Goal: Task Accomplishment & Management: Use online tool/utility

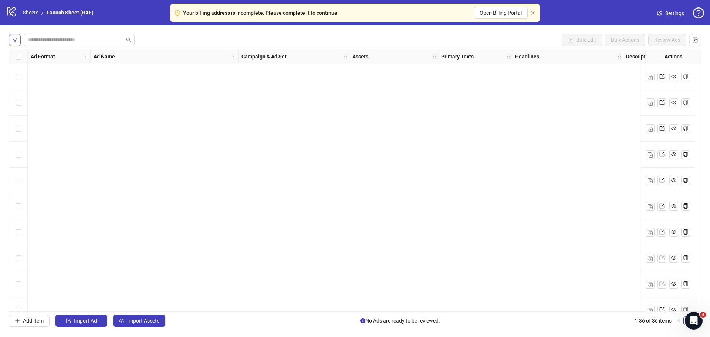
scroll to position [687, 0]
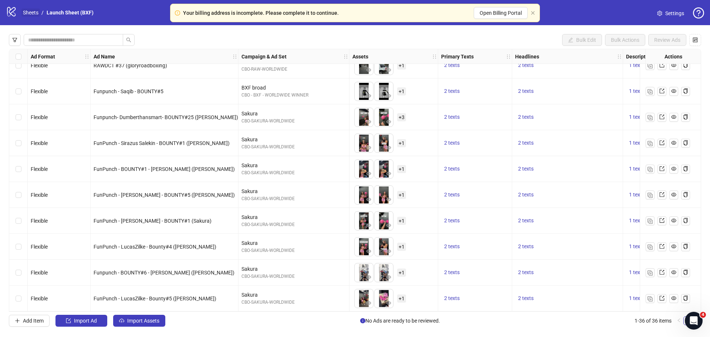
click at [32, 11] on link "Sheets" at bounding box center [30, 13] width 18 height 8
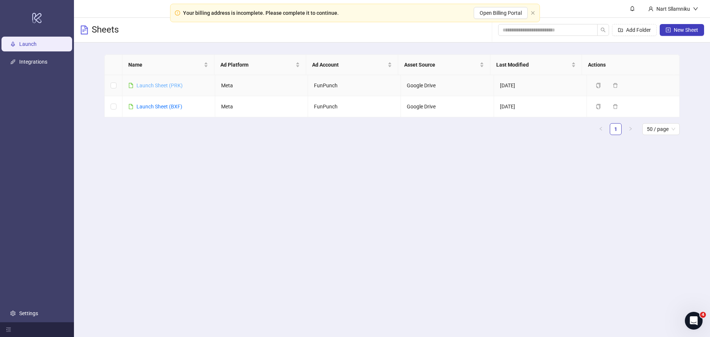
click at [166, 87] on link "Launch Sheet (PRK)" at bounding box center [159, 85] width 46 height 6
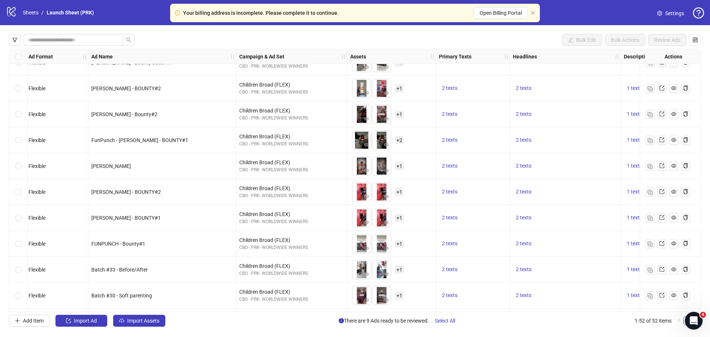
scroll to position [222, 2]
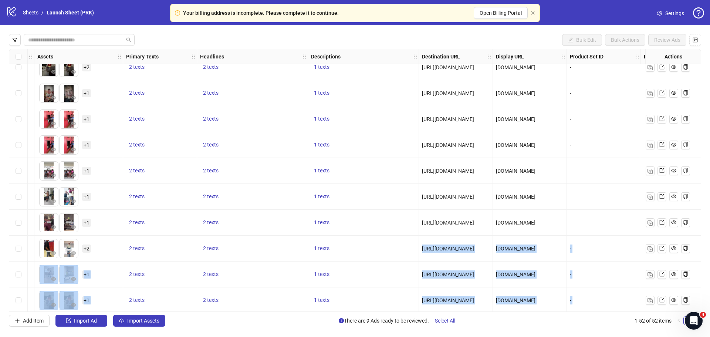
drag, startPoint x: 217, startPoint y: 308, endPoint x: 185, endPoint y: 309, distance: 31.8
click at [185, 309] on div "Ad Format Ad Name Campaign & Ad Set Assets Primary Texts Headlines Descriptions…" at bounding box center [355, 180] width 692 height 263
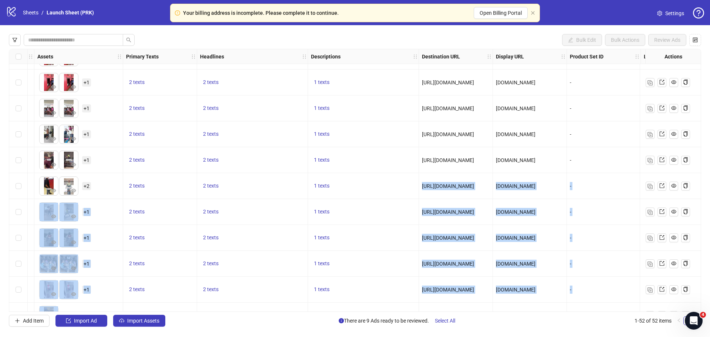
click at [418, 223] on div "1 texts" at bounding box center [363, 212] width 111 height 26
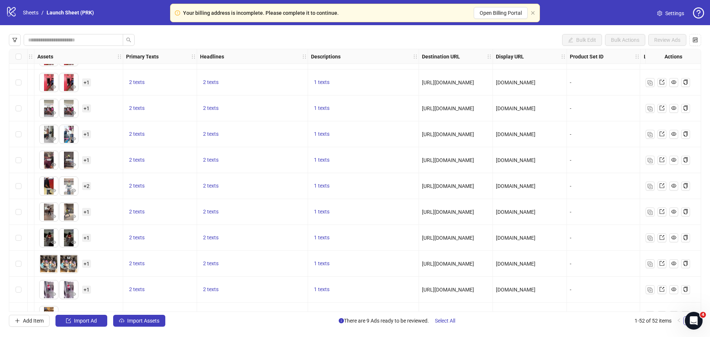
drag, startPoint x: 345, startPoint y: 307, endPoint x: 353, endPoint y: 308, distance: 8.1
click at [353, 308] on div "1 texts" at bounding box center [363, 315] width 111 height 26
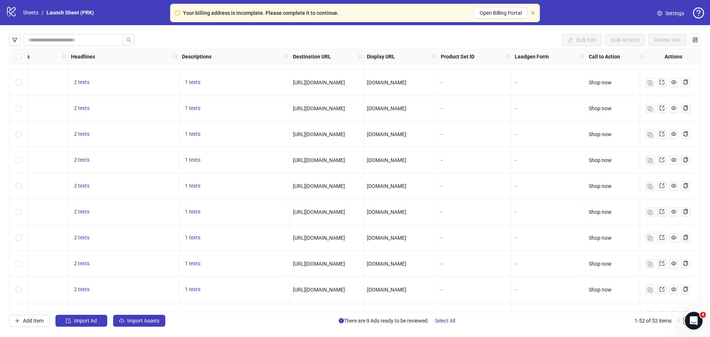
scroll to position [357, 0]
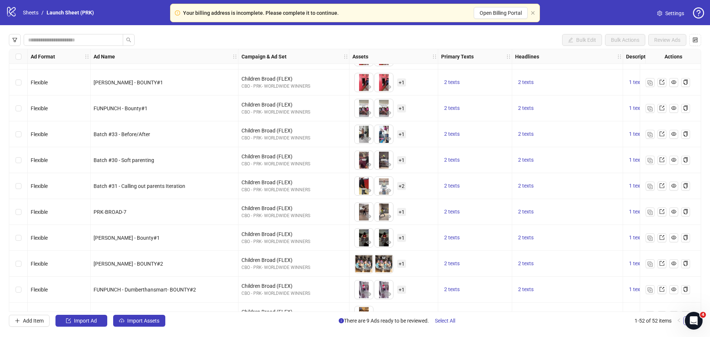
click at [134, 264] on span "[PERSON_NAME] - BOUNTY#2" at bounding box center [128, 264] width 69 height 6
click at [155, 265] on div "[PERSON_NAME] - BOUNTY#2" at bounding box center [165, 263] width 142 height 8
drag, startPoint x: 138, startPoint y: 264, endPoint x: 91, endPoint y: 268, distance: 47.1
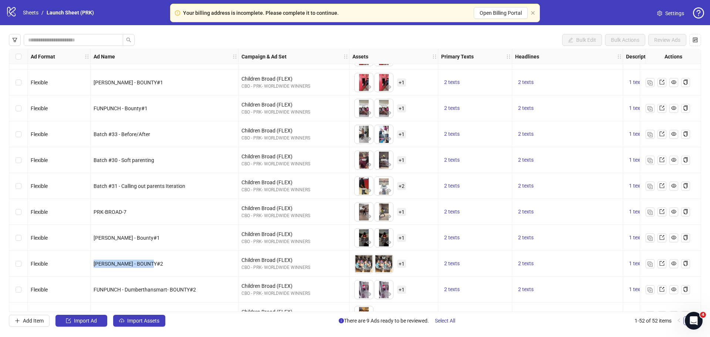
click at [91, 268] on div "[PERSON_NAME] - BOUNTY#2" at bounding box center [165, 264] width 148 height 26
click at [174, 307] on div "FUNPUNCH - Dumberthansmart- BOUNTY#3" at bounding box center [165, 315] width 148 height 26
click at [175, 308] on div "FUNPUNCH - Dumberthansmart- BOUNTY#3" at bounding box center [165, 315] width 148 height 26
click at [126, 189] on span "Batch #31 - Calling out parents Iteration" at bounding box center [140, 186] width 92 height 6
click at [125, 188] on span "Batch #31 - Calling out parents Iteration" at bounding box center [140, 186] width 92 height 6
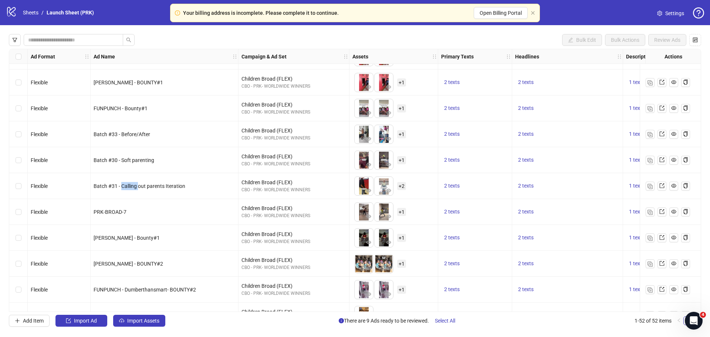
click at [125, 188] on span "Batch #31 - Calling out parents Iteration" at bounding box center [140, 186] width 92 height 6
click at [136, 185] on span "Batch #31 - Calling out parents Iteration" at bounding box center [140, 186] width 92 height 6
click at [136, 184] on span "Batch #31 - Calling out parents Iteration" at bounding box center [140, 186] width 92 height 6
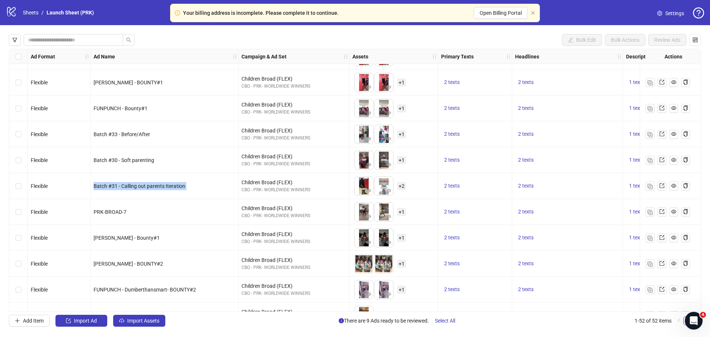
click at [107, 186] on span "Batch #31 - Calling out parents Iteration" at bounding box center [140, 186] width 92 height 6
drag, startPoint x: 109, startPoint y: 186, endPoint x: 124, endPoint y: 189, distance: 14.7
click at [124, 189] on div "Batch #31 - Calling out parents Iteration" at bounding box center [165, 186] width 142 height 8
drag, startPoint x: 98, startPoint y: 212, endPoint x: 132, endPoint y: 212, distance: 34.0
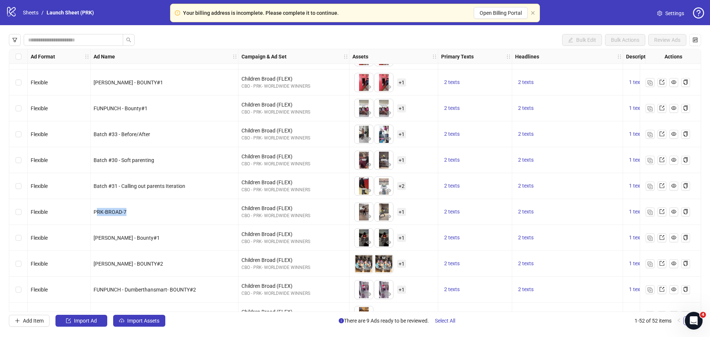
click at [132, 212] on div "PRK-BROAD-7" at bounding box center [165, 212] width 142 height 8
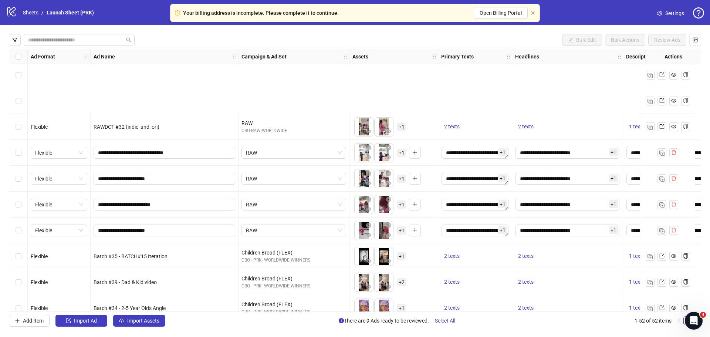
scroll to position [1101, 0]
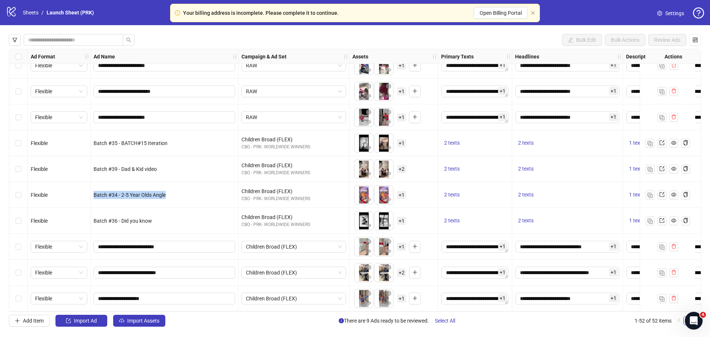
drag, startPoint x: 170, startPoint y: 192, endPoint x: 90, endPoint y: 191, distance: 79.9
click at [132, 192] on span "Batch #34 - 2-5 Year Olds Angle" at bounding box center [130, 195] width 72 height 6
drag, startPoint x: 119, startPoint y: 191, endPoint x: 167, endPoint y: 195, distance: 48.5
click at [167, 195] on div "Batch #34 - 2-5 Year Olds Angle" at bounding box center [165, 195] width 142 height 8
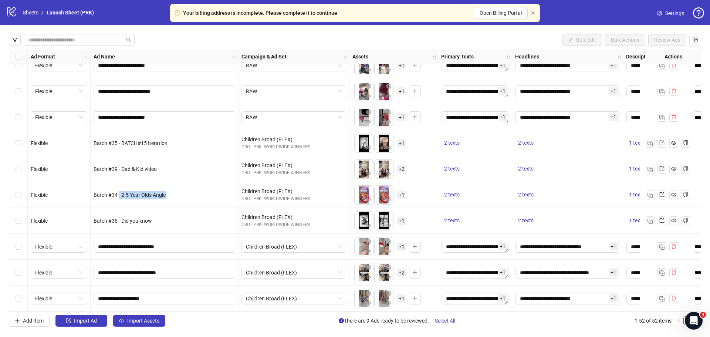
click at [170, 198] on div "Batch #34 - 2-5 Year Olds Angle" at bounding box center [165, 195] width 148 height 26
drag, startPoint x: 151, startPoint y: 218, endPoint x: 94, endPoint y: 214, distance: 57.8
click at [94, 217] on div "Batch #36 - Did you know" at bounding box center [165, 221] width 142 height 8
click at [144, 218] on span "Batch #36 - Did you know" at bounding box center [123, 221] width 58 height 6
click at [151, 218] on span "Batch #36 - Did you know" at bounding box center [123, 221] width 58 height 6
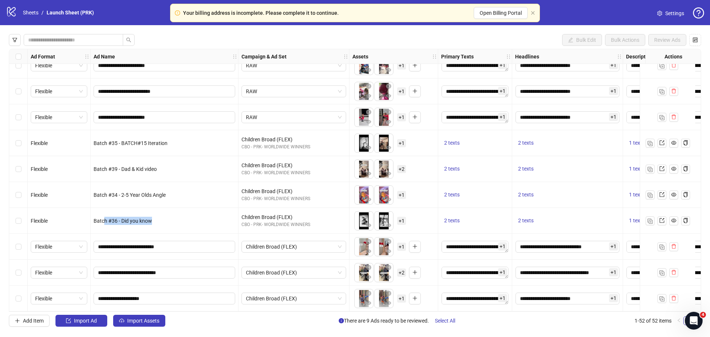
drag, startPoint x: 151, startPoint y: 219, endPoint x: 104, endPoint y: 221, distance: 47.7
click at [104, 221] on div "Batch #36 - Did you know" at bounding box center [165, 221] width 142 height 8
click at [130, 183] on div "Batch #34 - 2-5 Year Olds Angle" at bounding box center [165, 195] width 148 height 26
drag, startPoint x: 109, startPoint y: 215, endPoint x: 136, endPoint y: 213, distance: 27.8
click at [136, 213] on div "**********" at bounding box center [355, 180] width 692 height 263
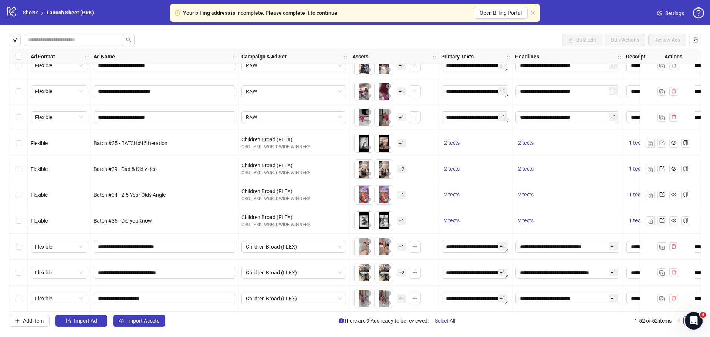
click at [136, 213] on div "Batch #36 - Did you know" at bounding box center [165, 221] width 148 height 26
click at [149, 243] on input "**********" at bounding box center [163, 246] width 131 height 8
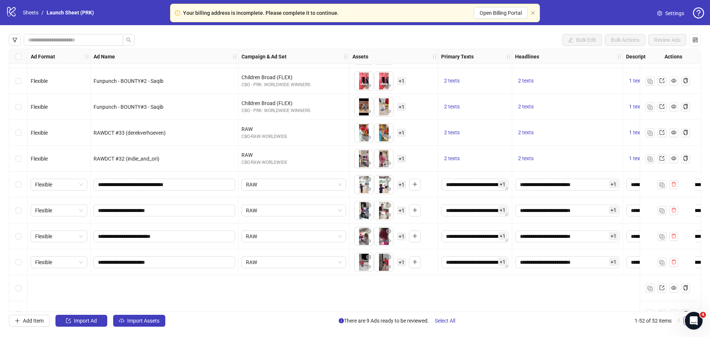
scroll to position [879, 0]
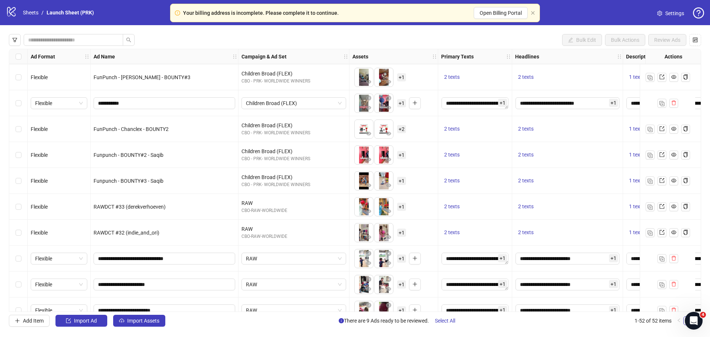
click at [208, 137] on div "FunPunch - Chanclex - BOUNTY2" at bounding box center [165, 129] width 148 height 26
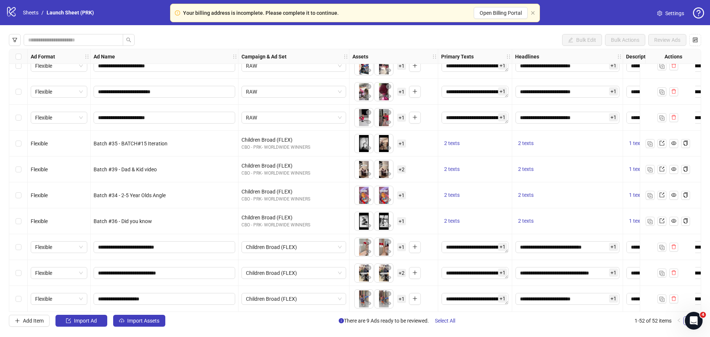
scroll to position [1101, 0]
click at [296, 312] on div "**********" at bounding box center [355, 180] width 710 height 310
drag, startPoint x: 305, startPoint y: 311, endPoint x: 323, endPoint y: 311, distance: 18.9
click at [323, 311] on div "**********" at bounding box center [355, 180] width 692 height 263
click at [38, 12] on link "Sheets" at bounding box center [30, 13] width 18 height 8
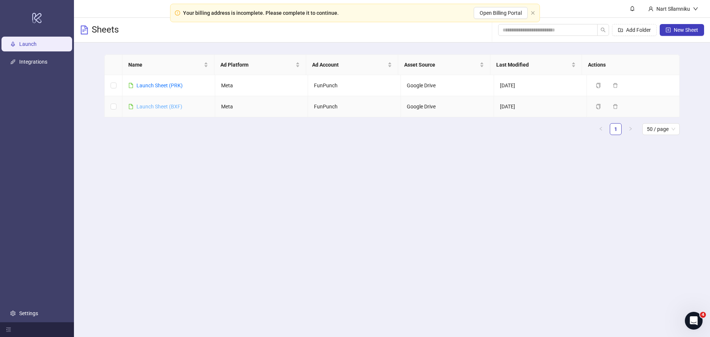
click at [167, 105] on link "Launch Sheet (BXF)" at bounding box center [159, 107] width 46 height 6
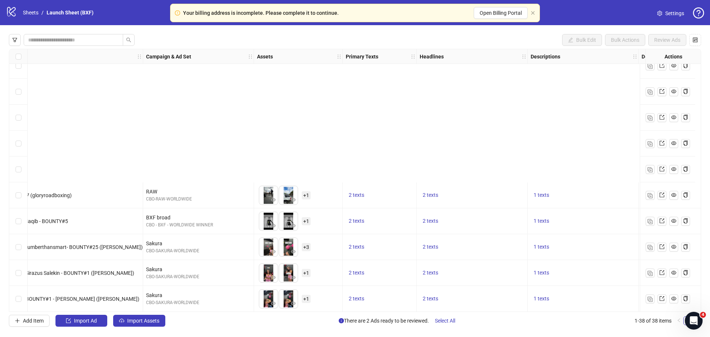
scroll to position [739, 95]
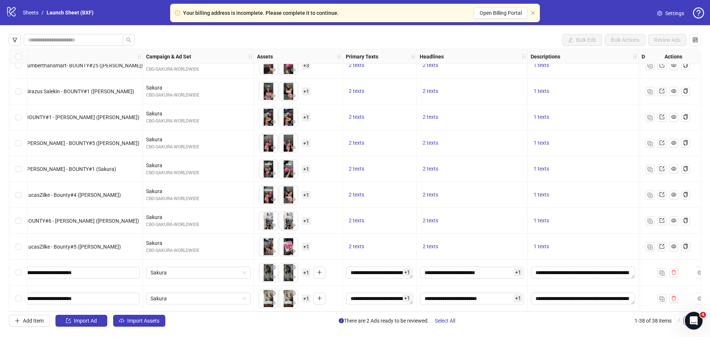
click at [191, 39] on div "Bulk Edit Bulk Actions Review Ads" at bounding box center [355, 40] width 692 height 12
click at [249, 122] on div "Sakura CBO-SAKURA-WORLDWIDE" at bounding box center [198, 117] width 111 height 26
drag, startPoint x: 423, startPoint y: 205, endPoint x: 427, endPoint y: 206, distance: 4.1
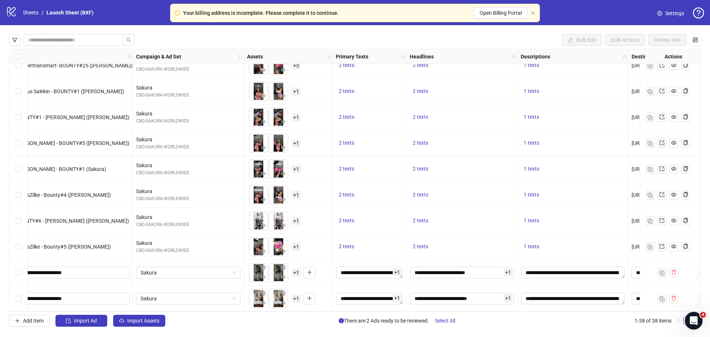
click at [392, 239] on div "2 texts" at bounding box center [370, 247] width 74 height 26
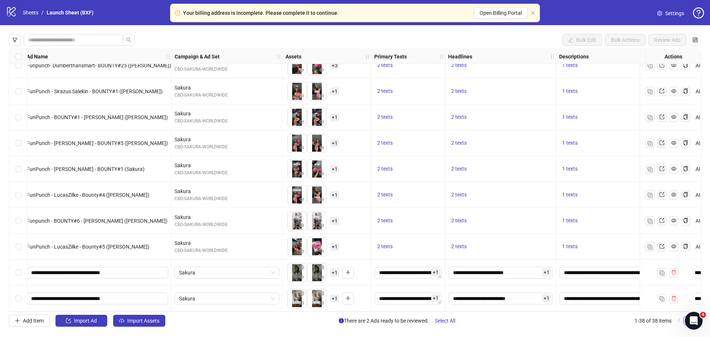
scroll to position [739, 54]
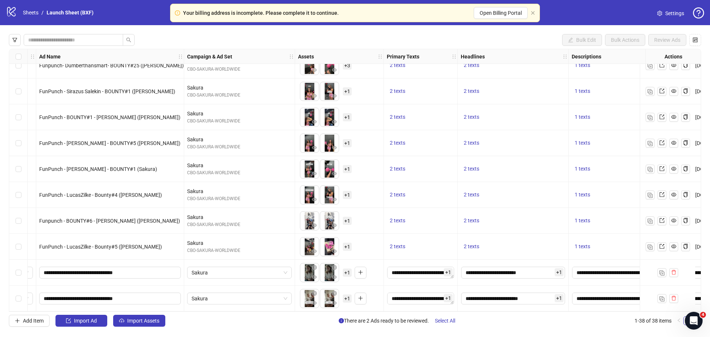
click at [14, 293] on div "Select row 38" at bounding box center [18, 298] width 18 height 26
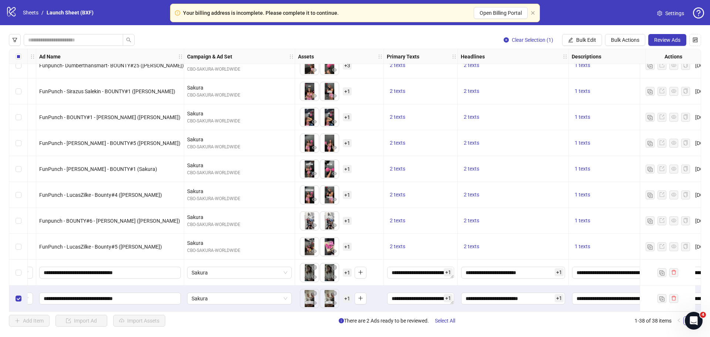
click at [20, 265] on div "Select row 37" at bounding box center [18, 272] width 18 height 26
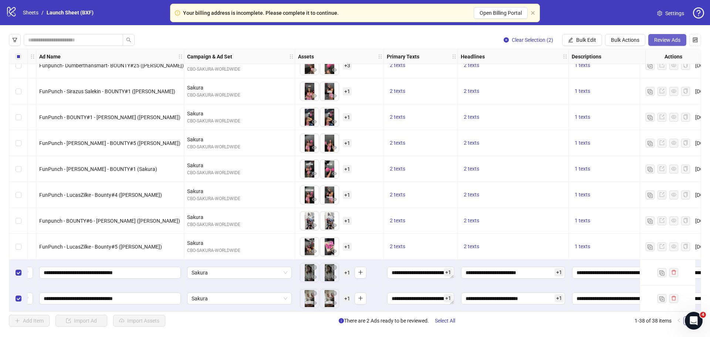
click at [668, 42] on span "Review Ads" at bounding box center [667, 40] width 26 height 6
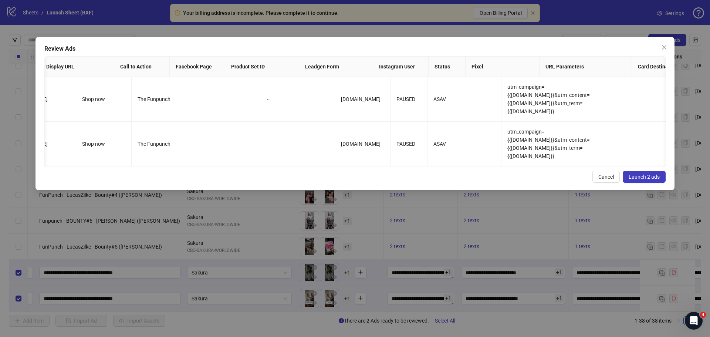
scroll to position [0, 617]
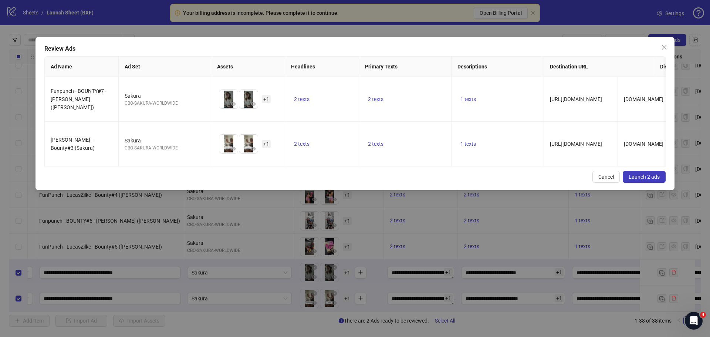
click at [172, 219] on div "Review Ads Ad Name Ad Set Assets Headlines Primary Texts Descriptions Destinati…" at bounding box center [355, 168] width 710 height 337
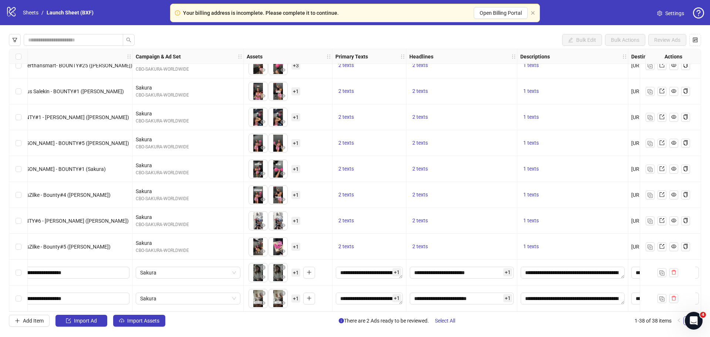
click at [261, 308] on div "To pick up a draggable item, press the space bar. While dragging, use the arrow…" at bounding box center [288, 298] width 89 height 26
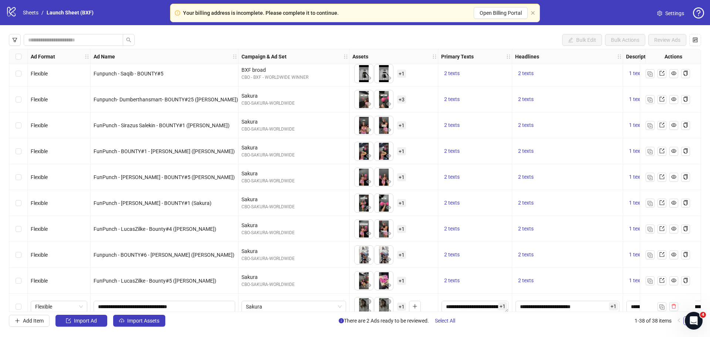
scroll to position [739, 0]
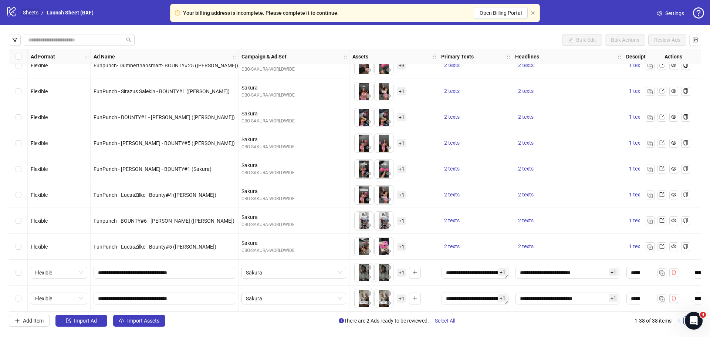
click at [29, 9] on link "Sheets" at bounding box center [30, 13] width 18 height 8
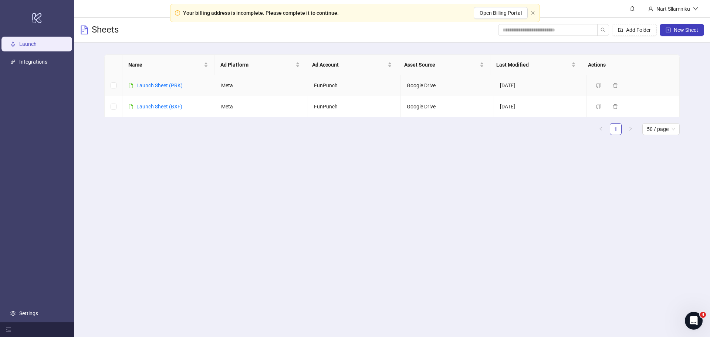
click at [157, 88] on div "Launch Sheet (PRK)" at bounding box center [159, 85] width 46 height 8
click at [160, 88] on link "Launch Sheet (PRK)" at bounding box center [159, 85] width 46 height 6
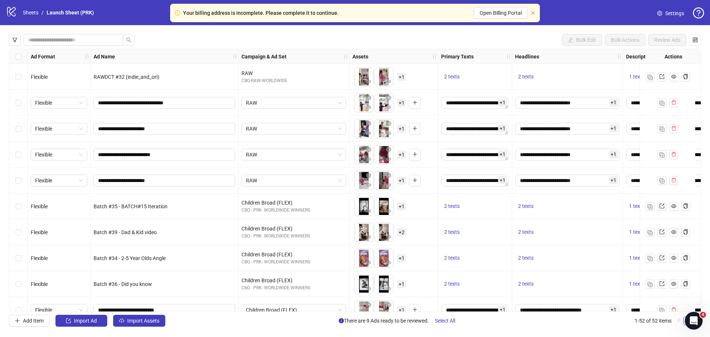
scroll to position [1101, 0]
